Goal: Task Accomplishment & Management: Complete application form

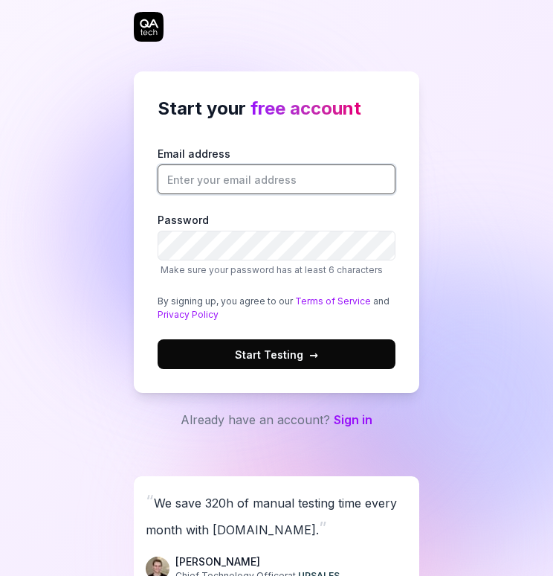
click at [302, 183] on input "Email address" at bounding box center [277, 179] width 238 height 30
click at [434, 130] on div "Start your free account Email address Password Make sure your password has at l…" at bounding box center [276, 250] width 553 height 393
click at [326, 175] on input "Email address" at bounding box center [277, 179] width 238 height 30
type input "Henryhoang01990@gmail.com"
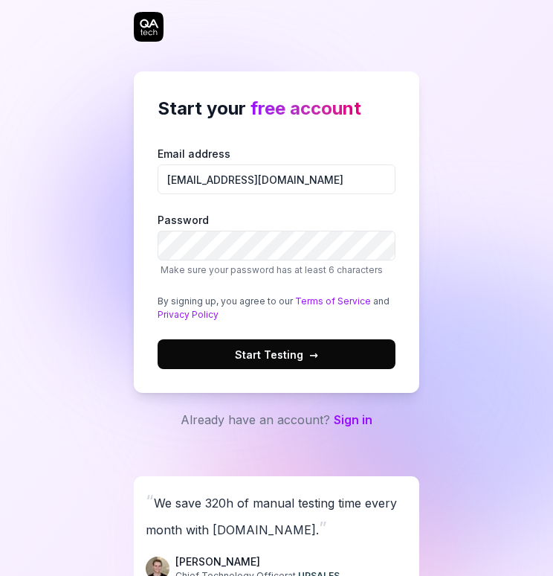
click at [335, 344] on button "Start Testing →" at bounding box center [277, 354] width 238 height 30
